Goal: Information Seeking & Learning: Find specific fact

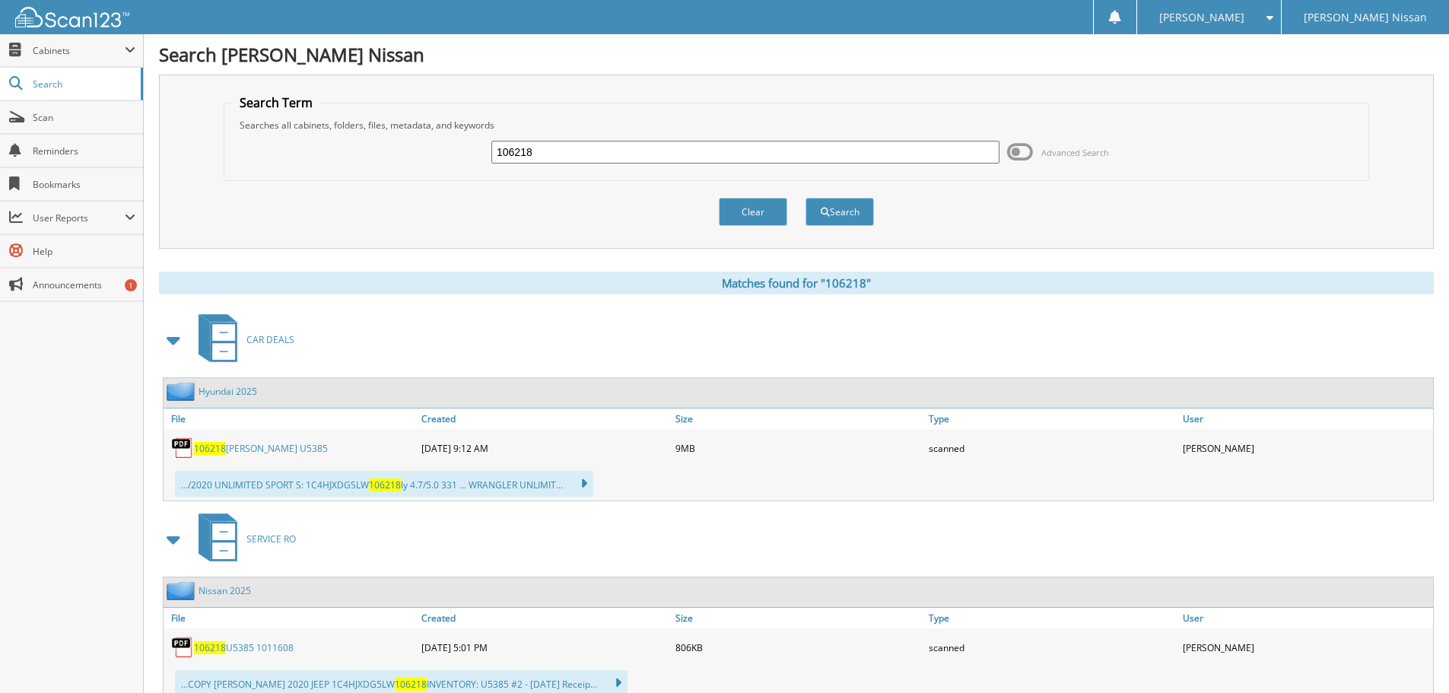
click at [535, 157] on input "106218" at bounding box center [745, 152] width 508 height 23
type input "ct enterprises"
click at [805, 198] on button "Search" at bounding box center [839, 212] width 68 height 28
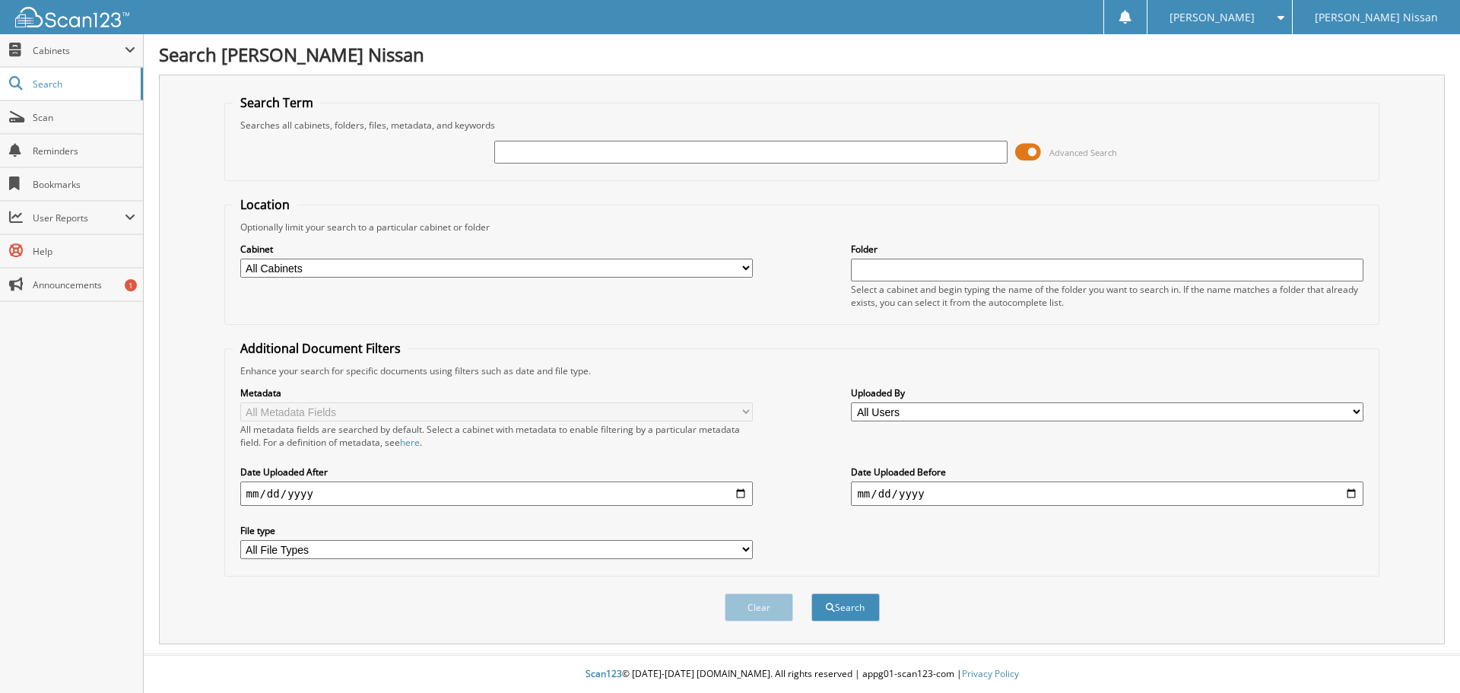
click at [1017, 156] on span at bounding box center [1028, 152] width 26 height 23
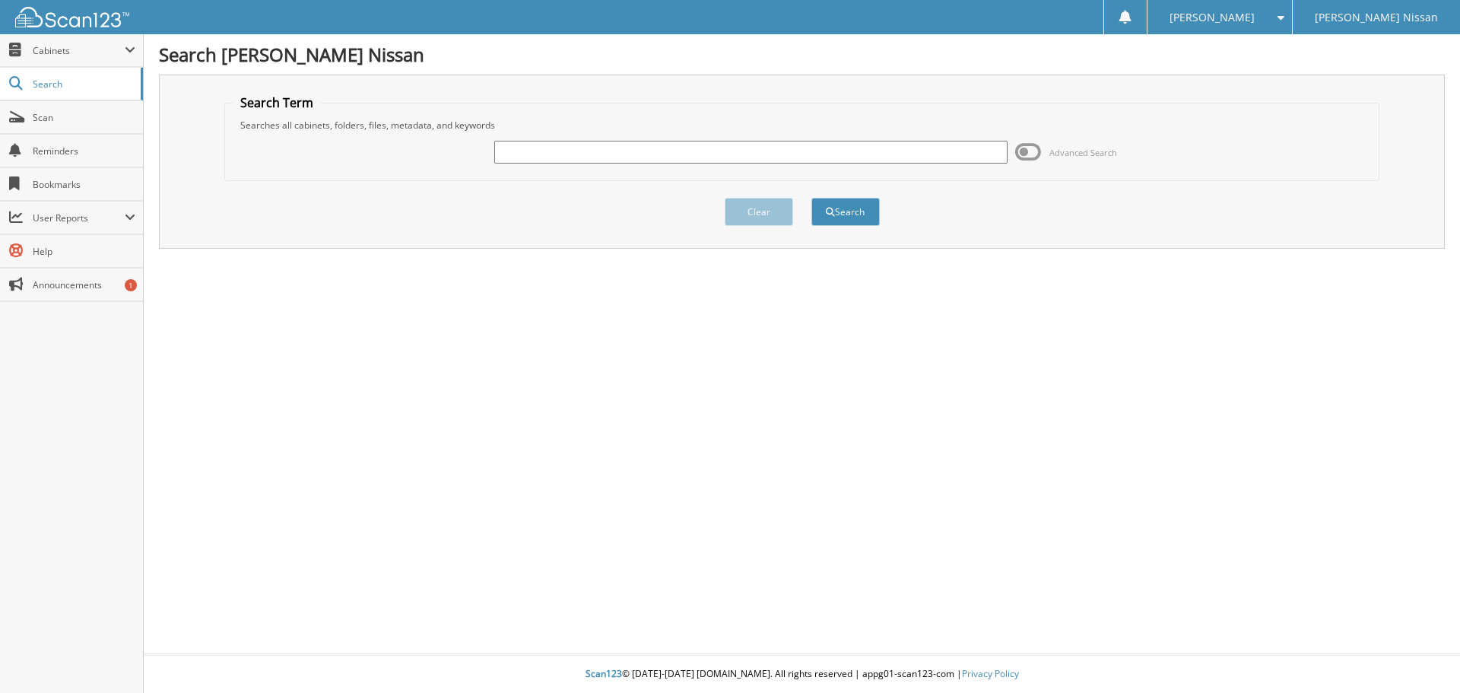
click at [865, 161] on input "text" at bounding box center [750, 152] width 512 height 23
type input "801340"
click at [811, 198] on button "Search" at bounding box center [845, 212] width 68 height 28
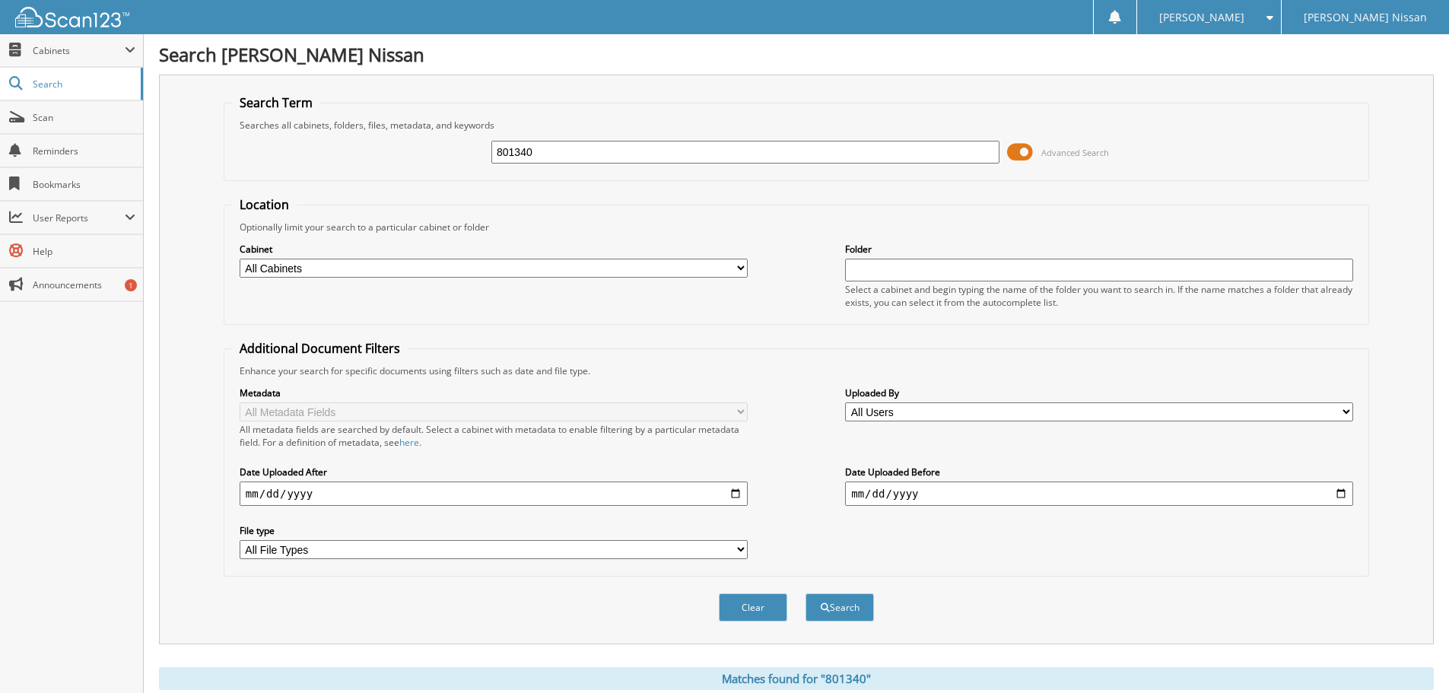
click at [1030, 154] on span at bounding box center [1020, 152] width 26 height 23
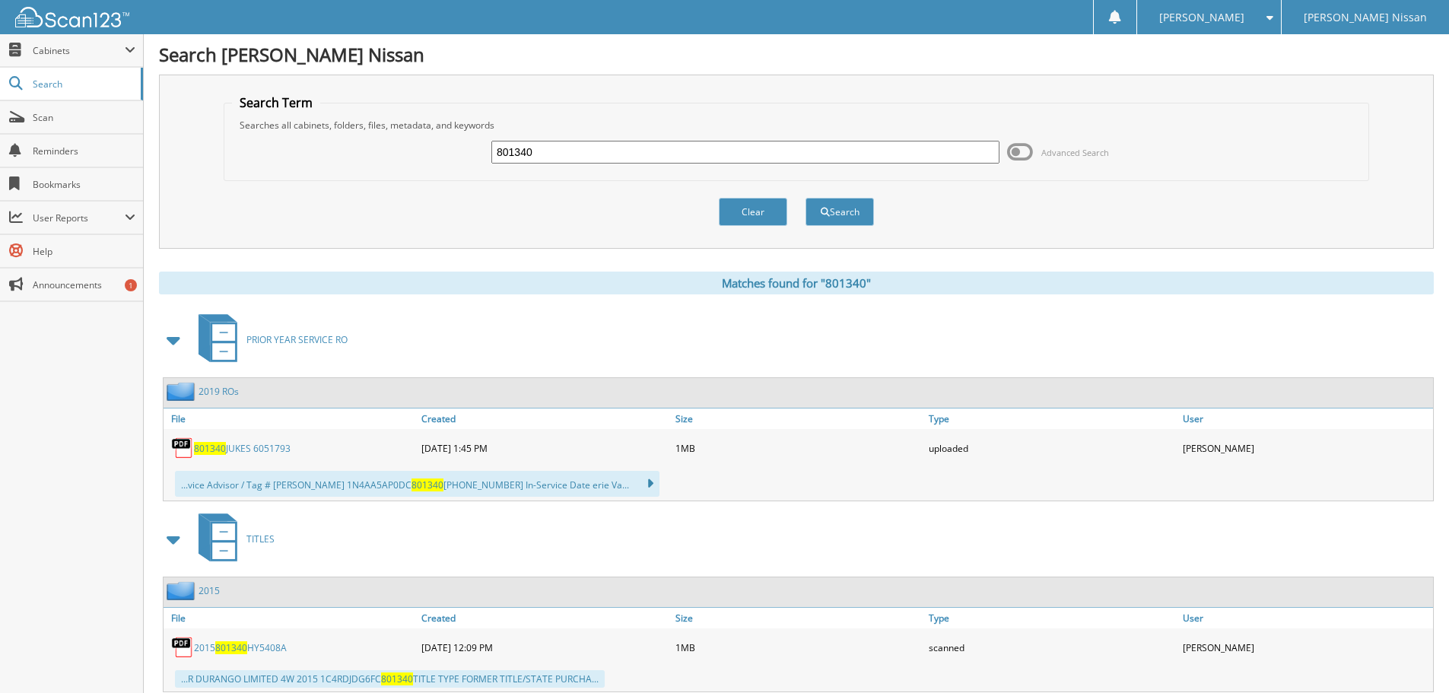
click at [555, 167] on div "801340 Advanced Search" at bounding box center [796, 152] width 1128 height 41
click at [557, 150] on input "801340" at bounding box center [745, 152] width 508 height 23
type input "ct enterprise"
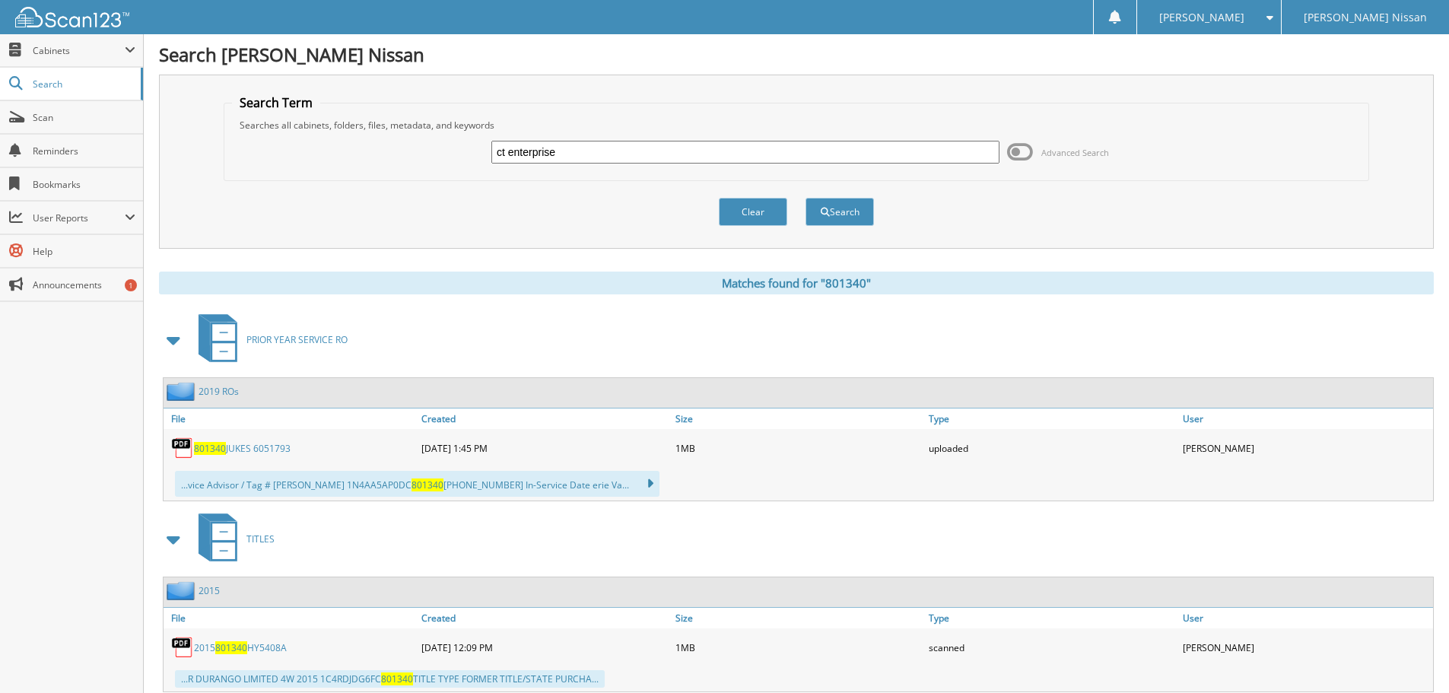
click at [805, 198] on button "Search" at bounding box center [839, 212] width 68 height 28
